Goal: Transaction & Acquisition: Purchase product/service

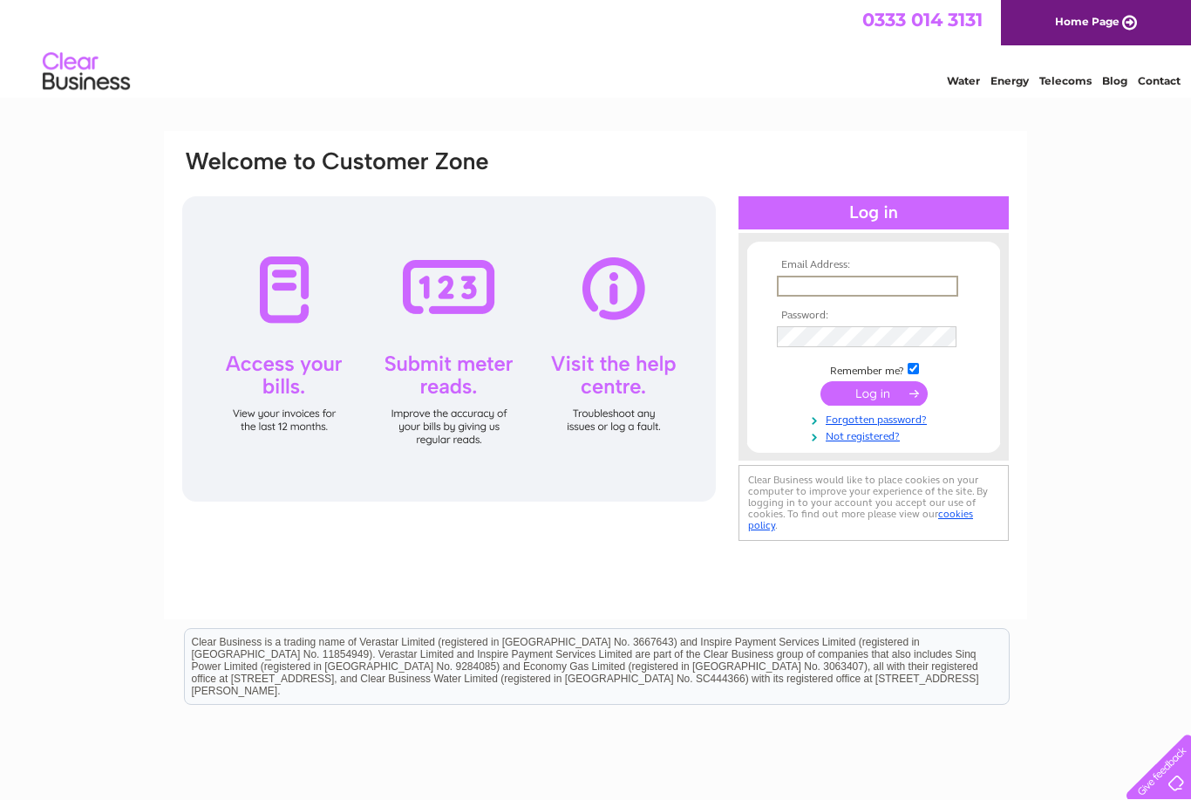
type input "theinkeffectltd@outlook.com"
click at [874, 394] on input "submit" at bounding box center [874, 393] width 107 height 24
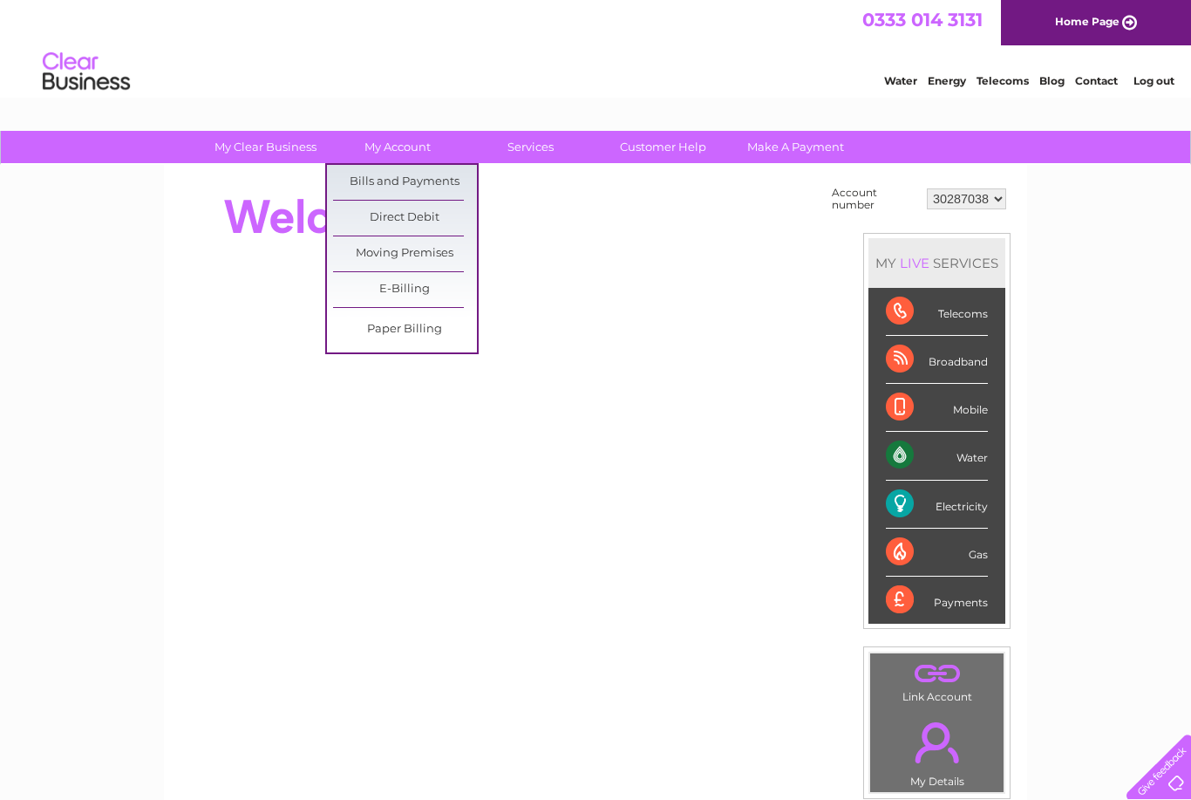
click at [423, 192] on link "Bills and Payments" at bounding box center [405, 182] width 144 height 35
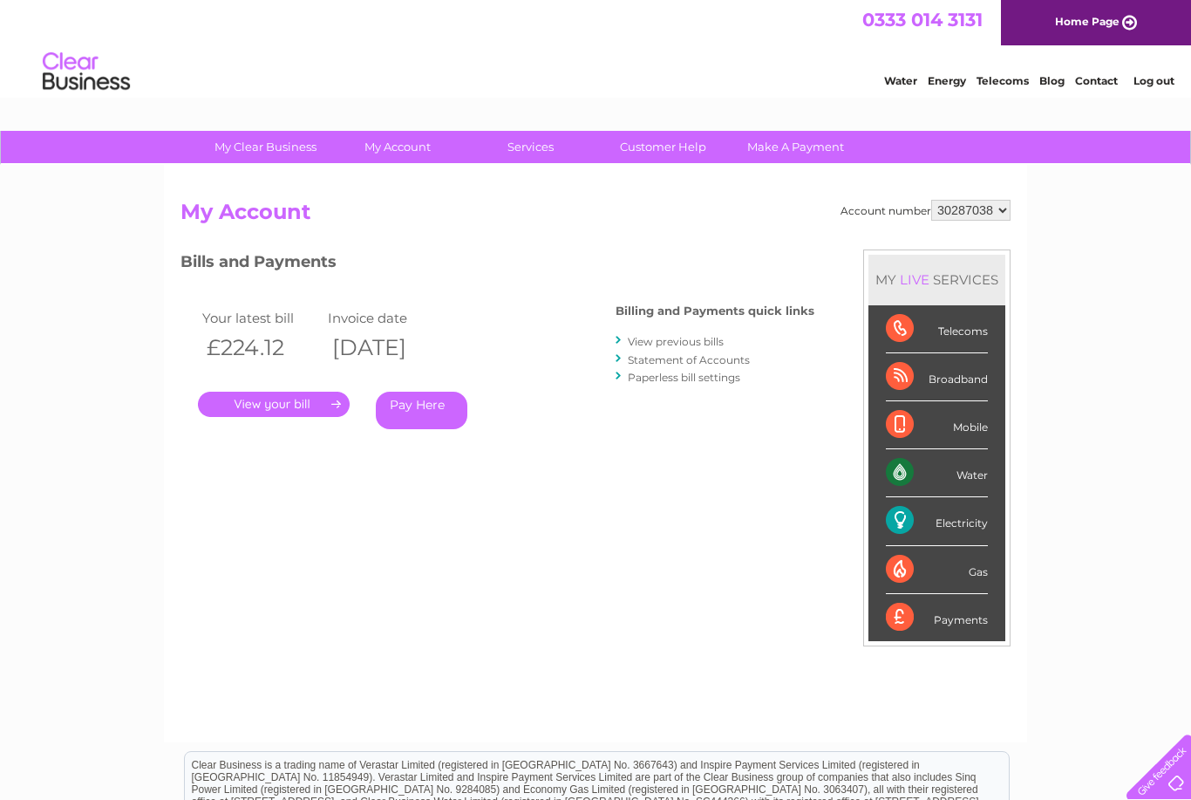
click at [428, 405] on link "Pay Here" at bounding box center [422, 410] width 92 height 37
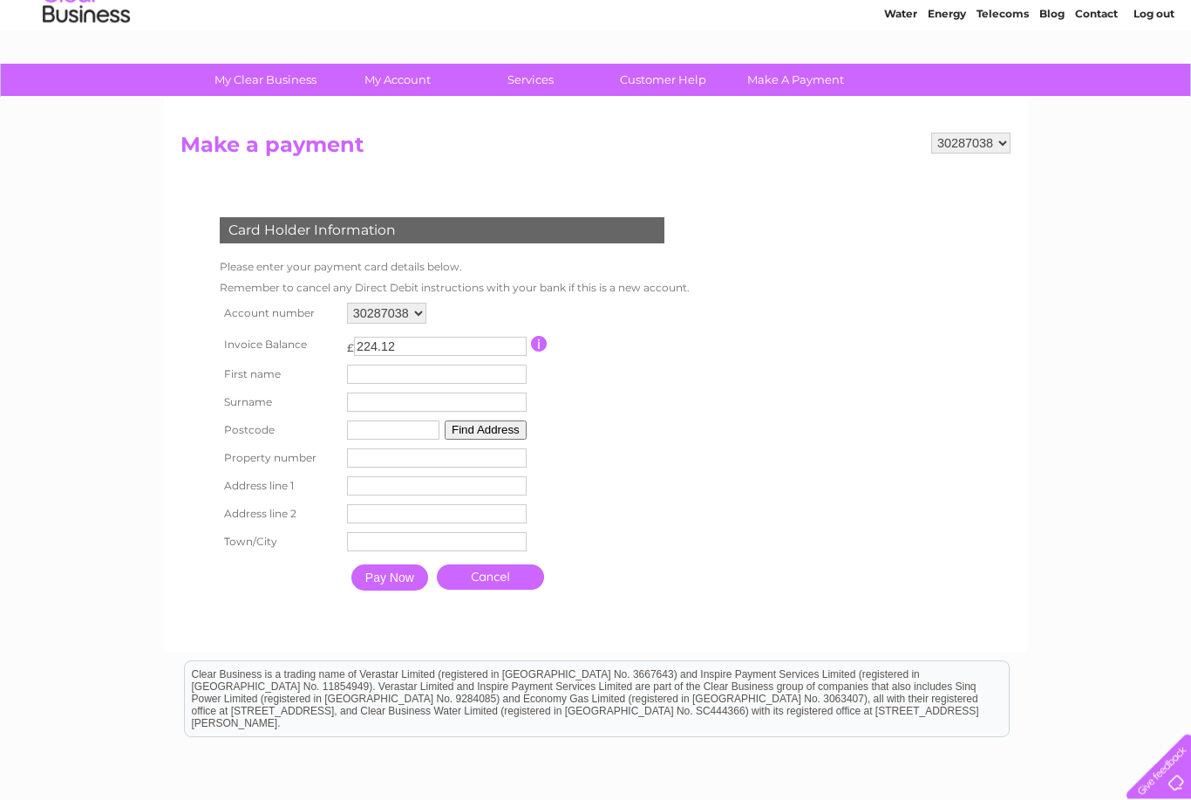
scroll to position [67, 0]
click at [804, 82] on link "Make A Payment" at bounding box center [796, 80] width 144 height 32
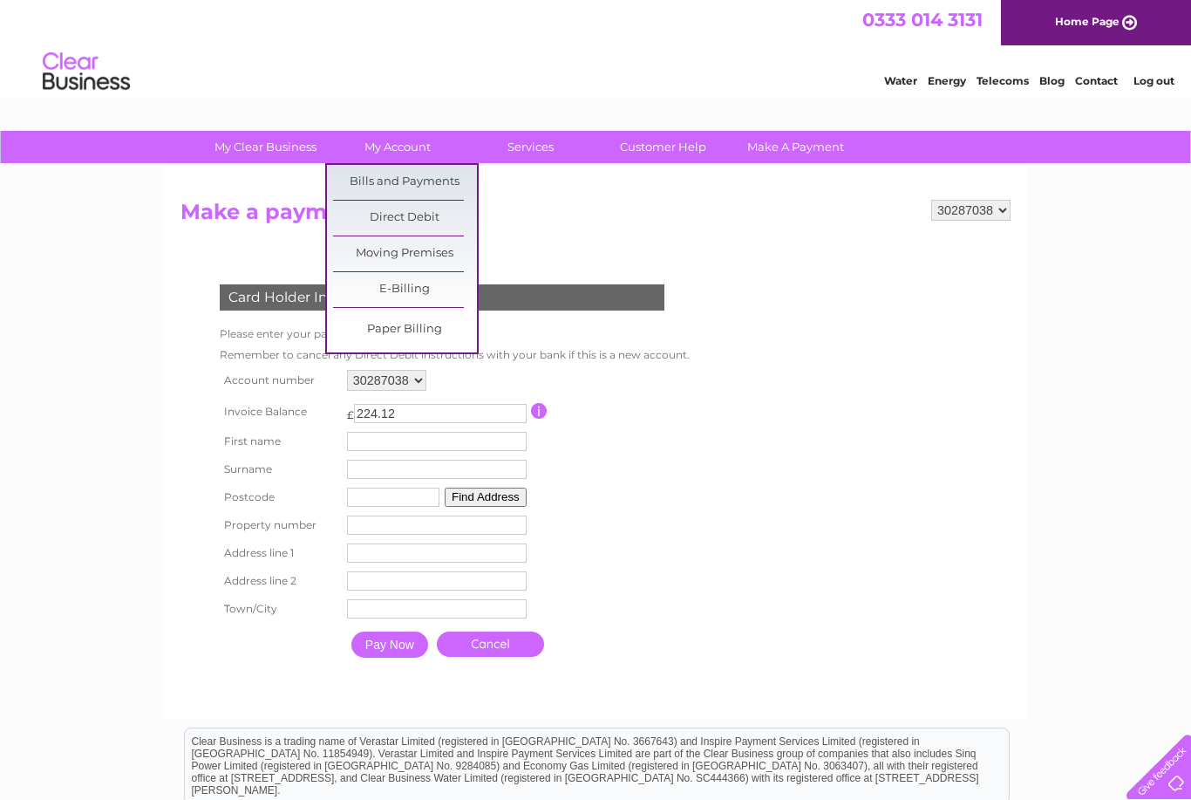
click at [447, 183] on link "Bills and Payments" at bounding box center [405, 182] width 144 height 35
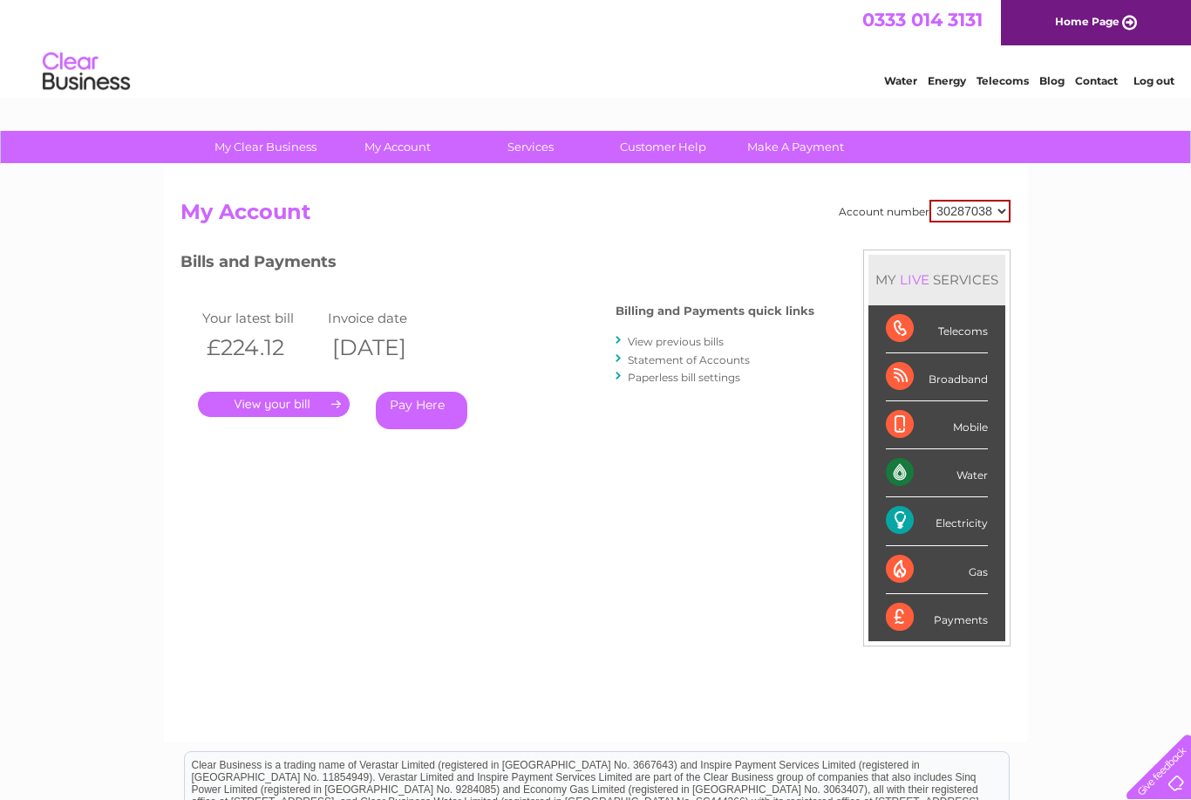
click at [425, 410] on link "Pay Here" at bounding box center [422, 410] width 92 height 37
click at [269, 411] on link "." at bounding box center [274, 404] width 152 height 25
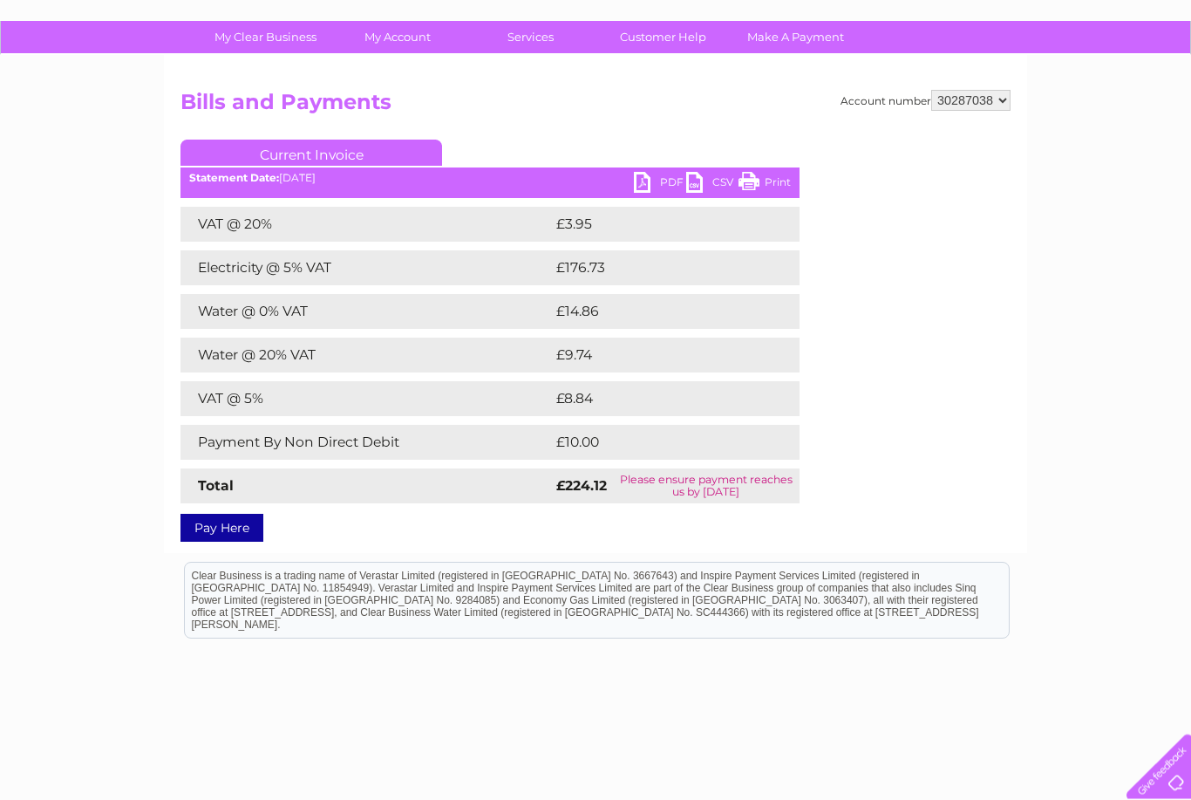
scroll to position [117, 0]
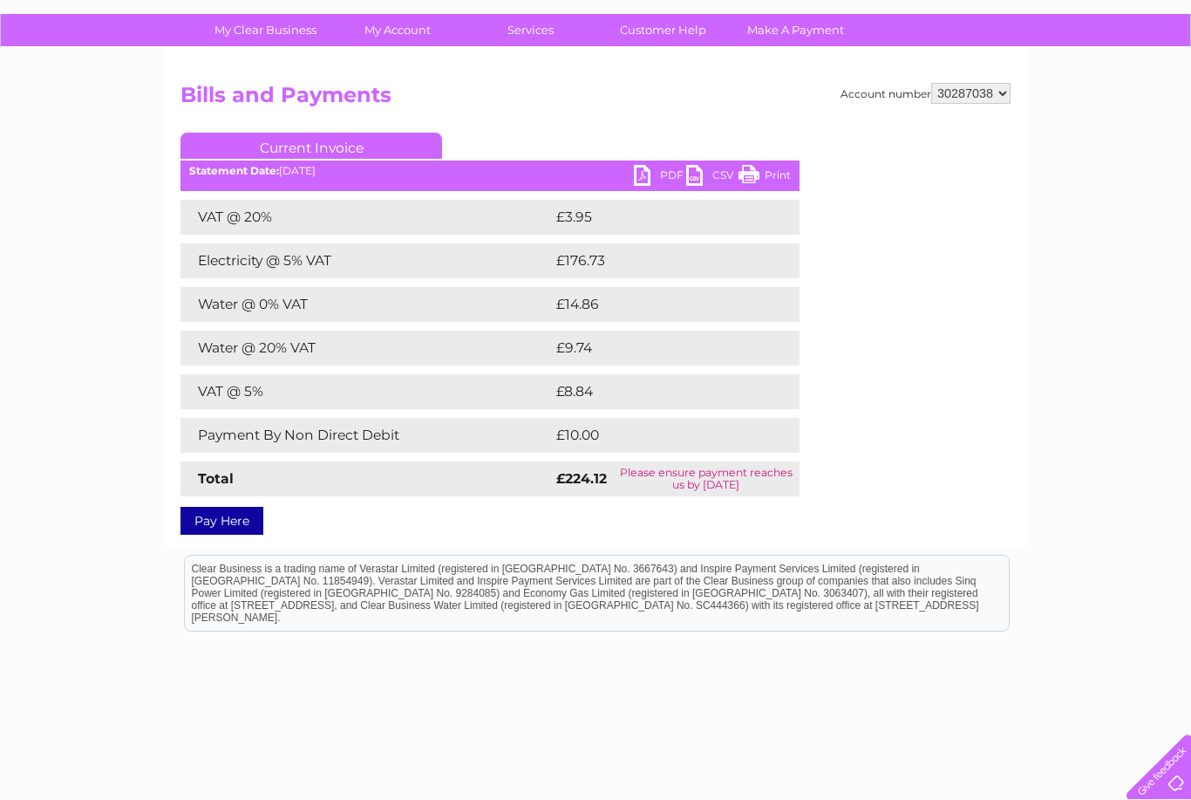
click at [232, 522] on link "Pay Here" at bounding box center [222, 521] width 83 height 28
